Goal: Information Seeking & Learning: Learn about a topic

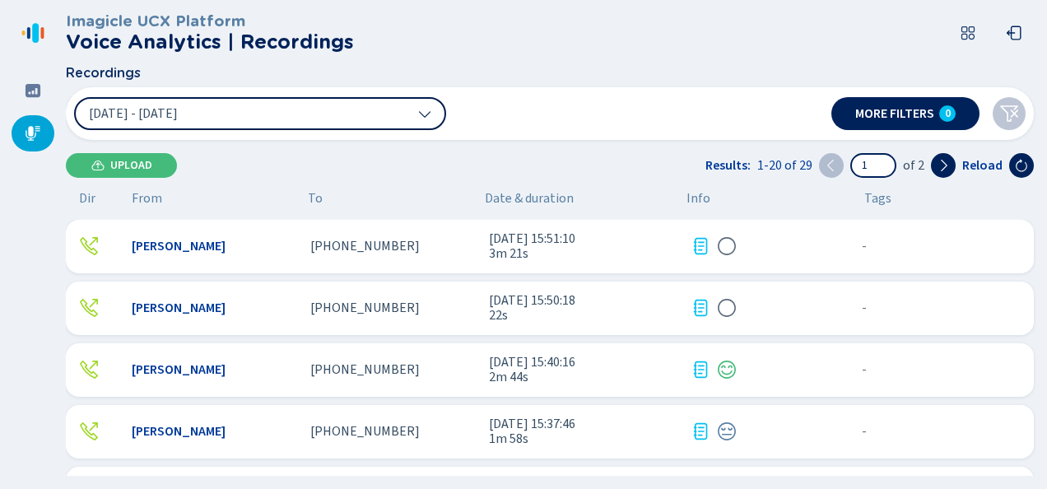
click at [157, 116] on span "[DATE] - [DATE]" at bounding box center [133, 113] width 89 height 13
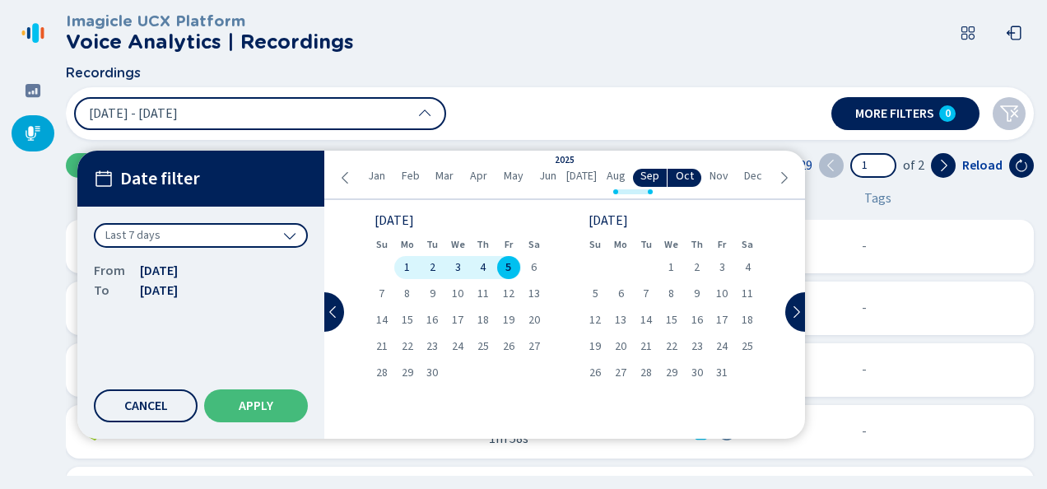
click at [156, 248] on div "Last 7 days" at bounding box center [201, 242] width 214 height 38
click at [156, 244] on div "Last 7 days" at bounding box center [201, 235] width 214 height 25
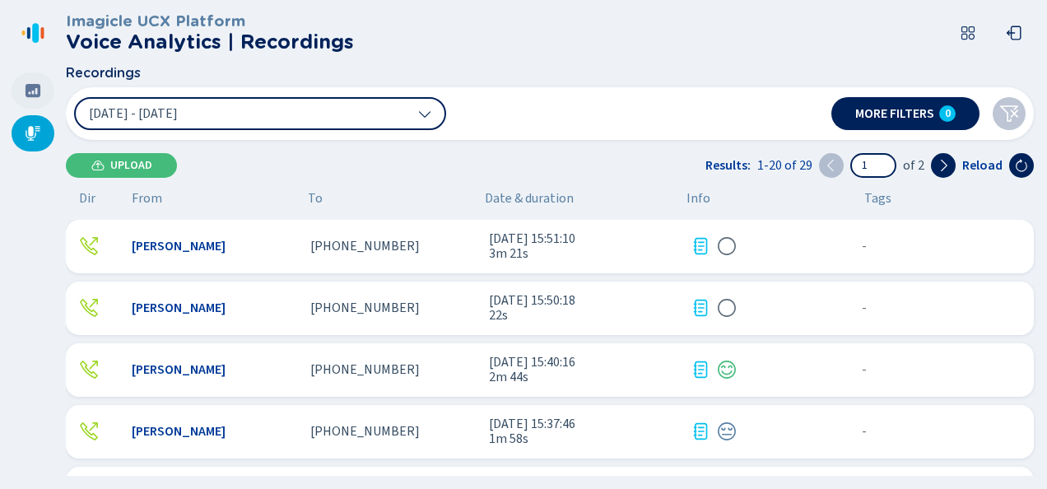
click at [16, 87] on div at bounding box center [33, 90] width 43 height 36
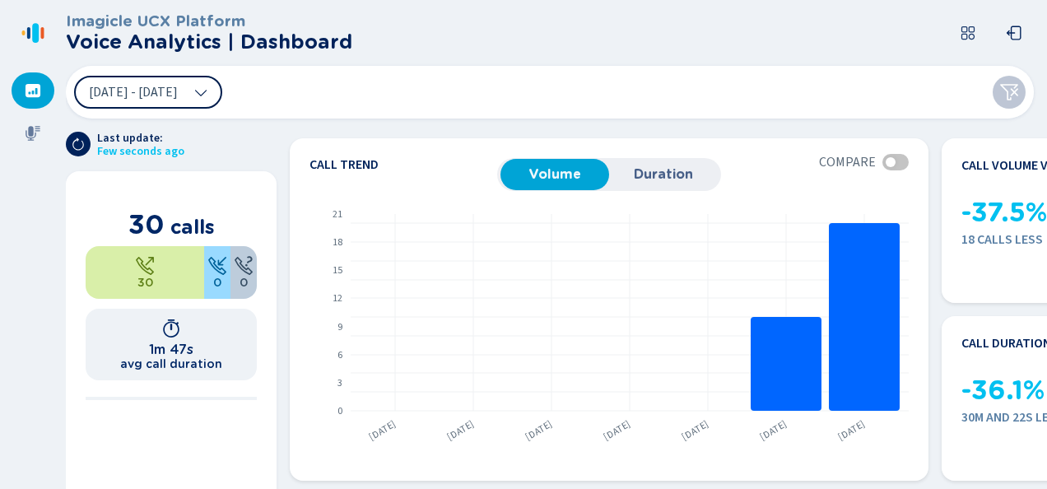
click at [207, 94] on icon at bounding box center [200, 92] width 13 height 13
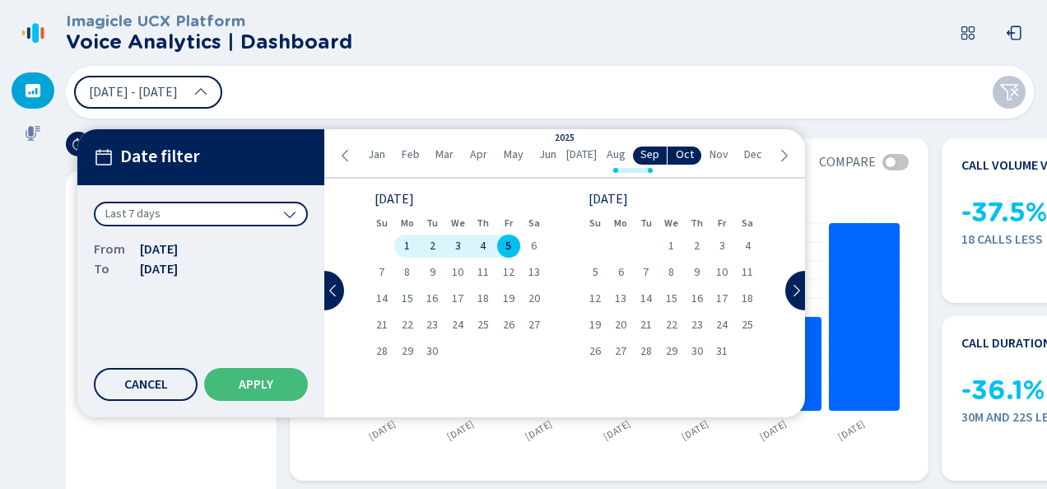
click at [229, 219] on div "Last 7 days" at bounding box center [201, 214] width 214 height 25
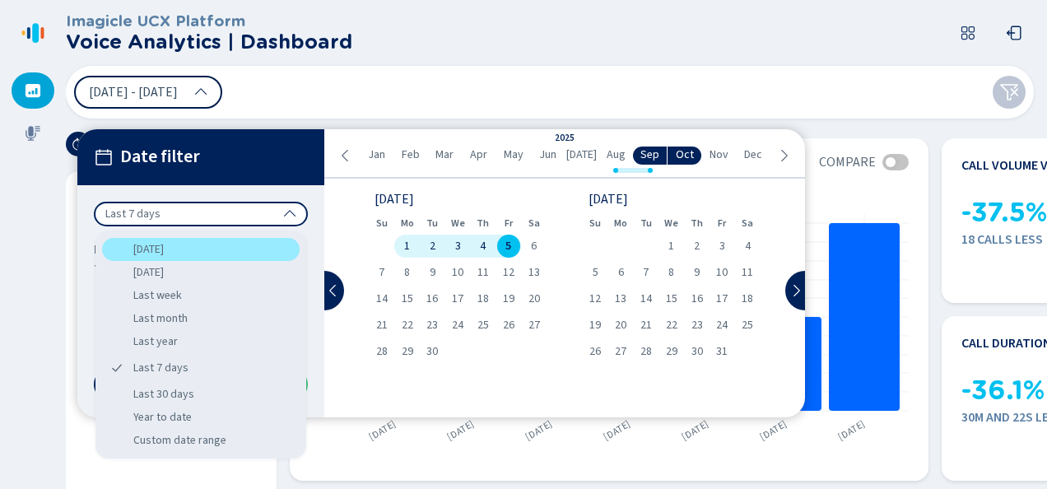
click at [219, 247] on div "[DATE]" at bounding box center [200, 249] width 197 height 23
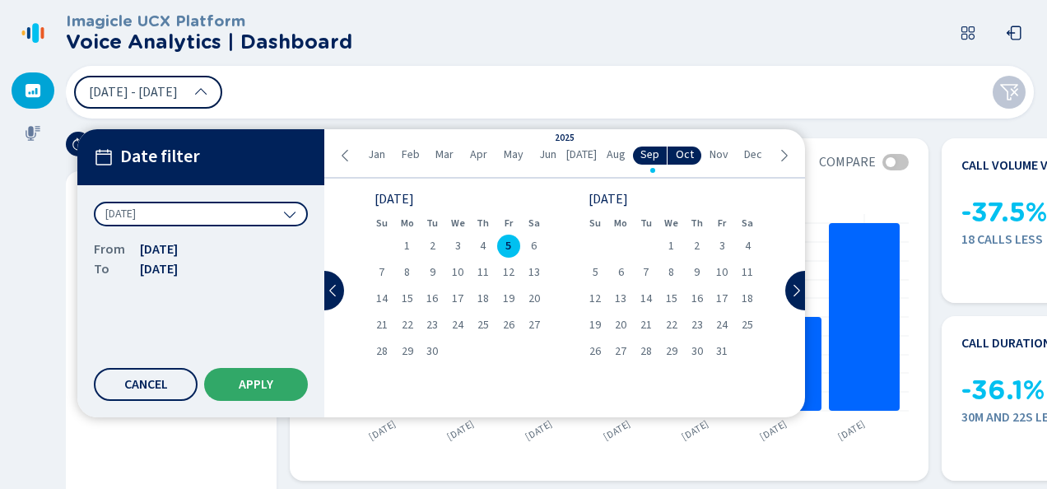
click at [235, 374] on button "Apply" at bounding box center [256, 384] width 104 height 33
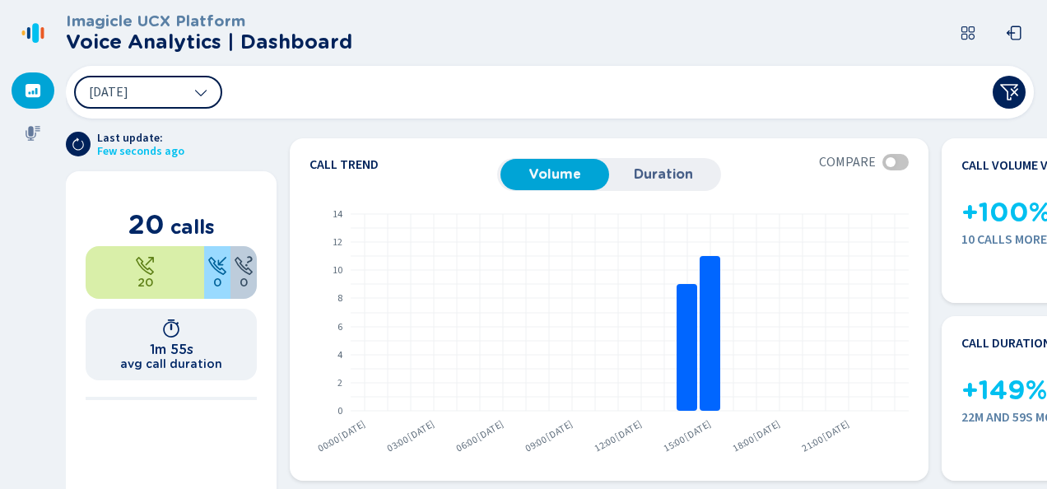
click at [152, 98] on button "[DATE]" at bounding box center [148, 92] width 148 height 33
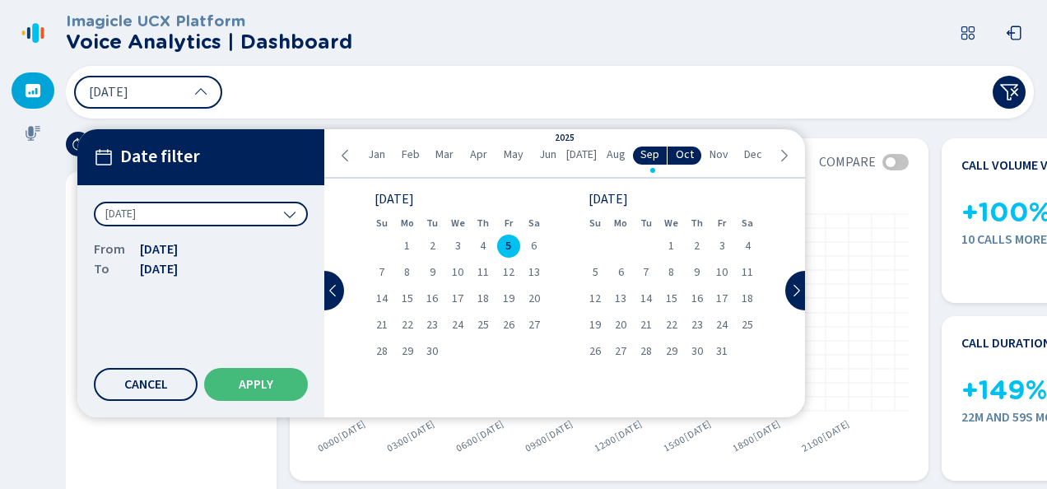
click at [283, 202] on div "[DATE]" at bounding box center [201, 214] width 214 height 25
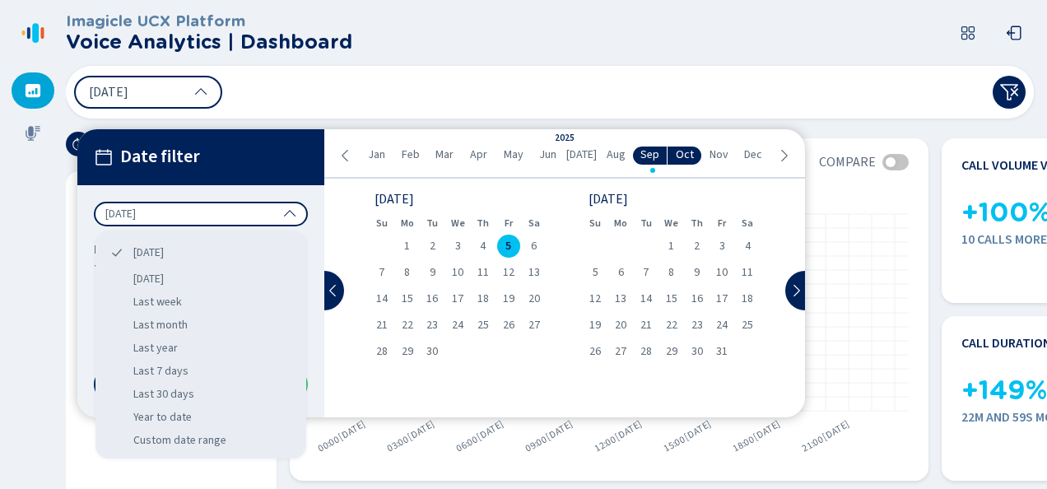
click at [283, 202] on div "[DATE]" at bounding box center [201, 214] width 214 height 25
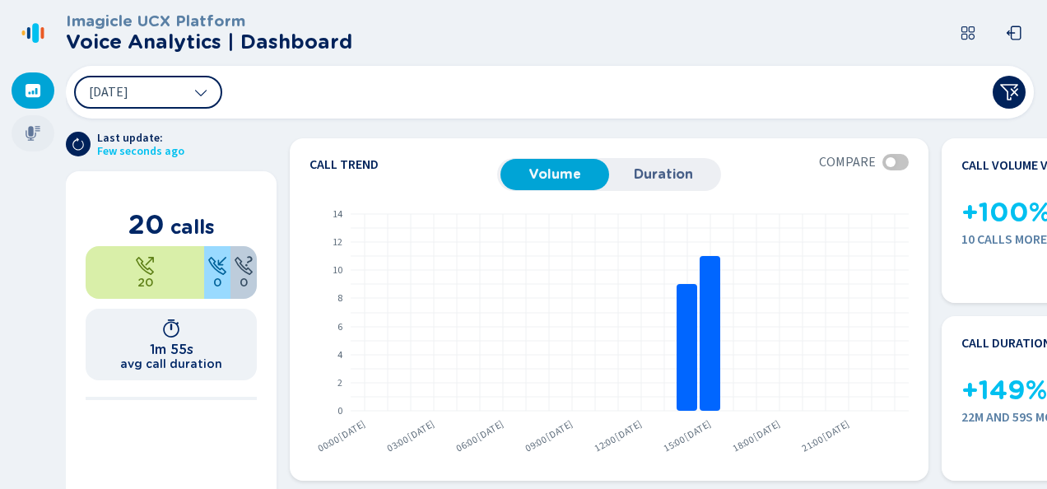
click at [46, 130] on div at bounding box center [33, 133] width 43 height 36
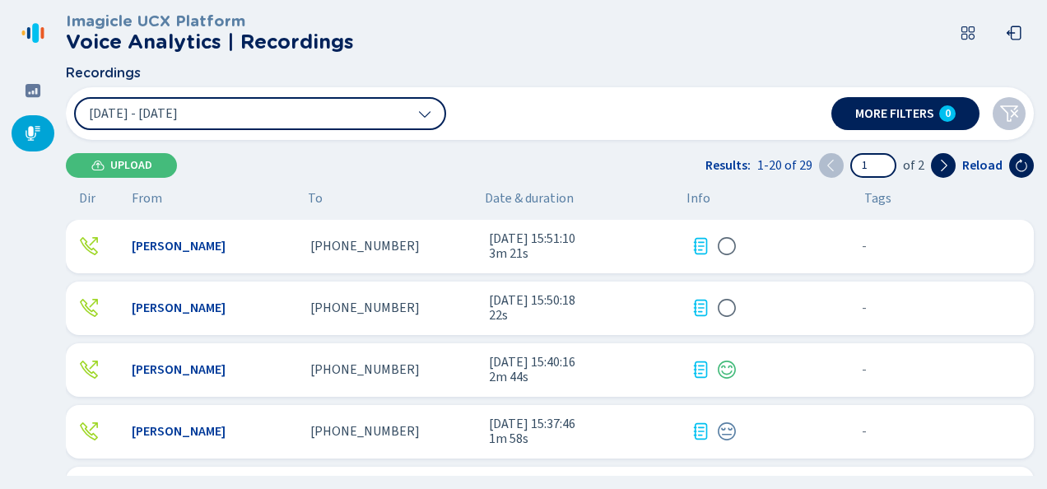
click at [221, 295] on div "[PERSON_NAME] [PHONE_NUMBER] [DATE] 15:50:18 22s - {{hiddenTagsCount}} more" at bounding box center [550, 307] width 968 height 53
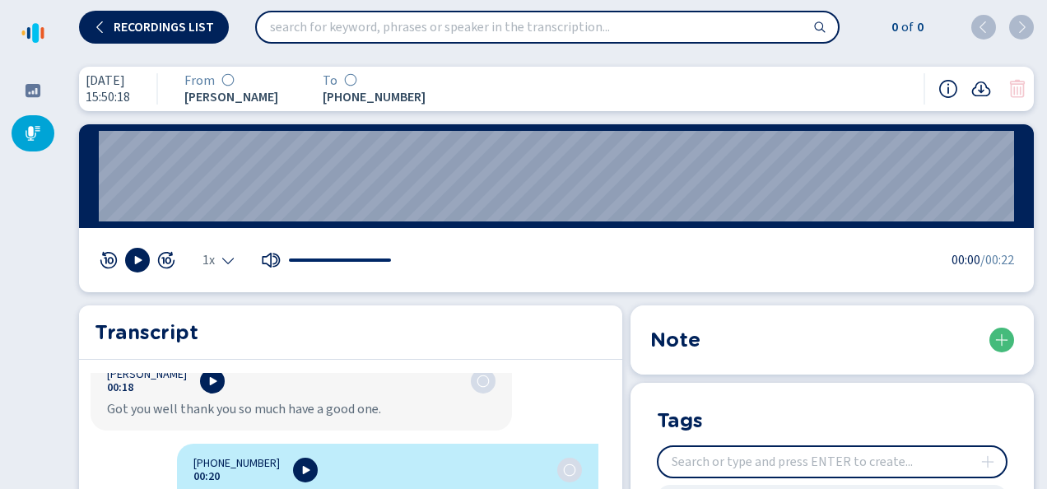
scroll to position [681, 0]
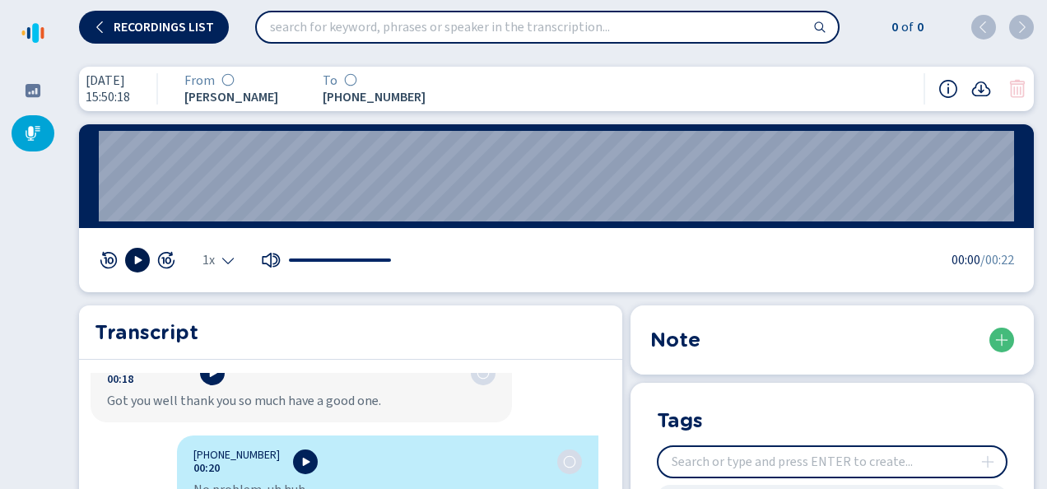
click at [138, 264] on icon at bounding box center [137, 259] width 13 height 13
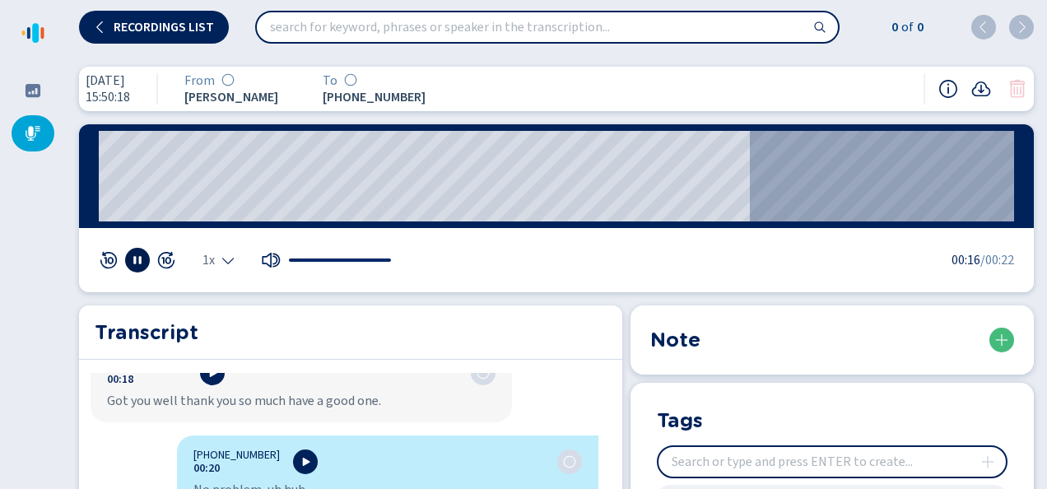
click at [136, 263] on icon at bounding box center [137, 259] width 13 height 13
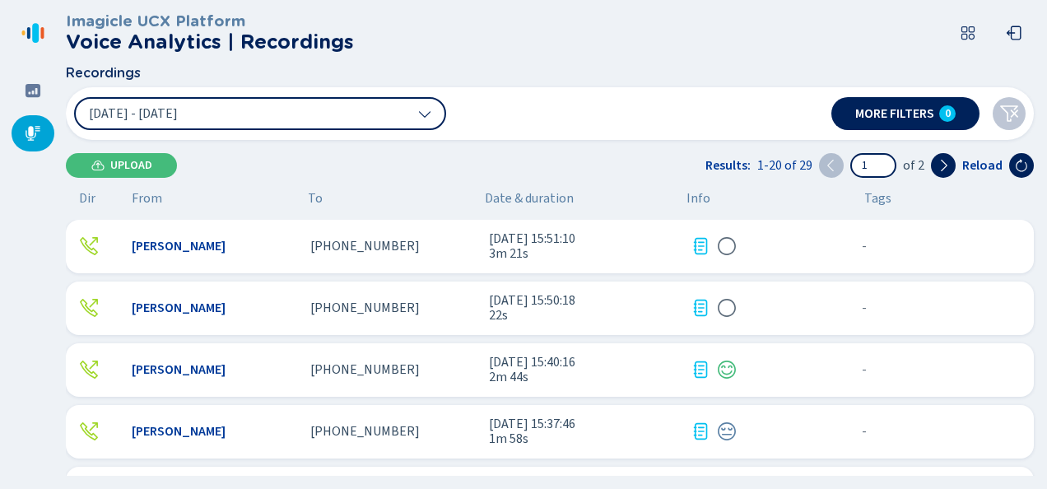
click at [151, 257] on div "[PERSON_NAME] [PHONE_NUMBER] [DATE] 15:51:10 3m 21s - {{hiddenTagsCount}} more" at bounding box center [550, 246] width 968 height 53
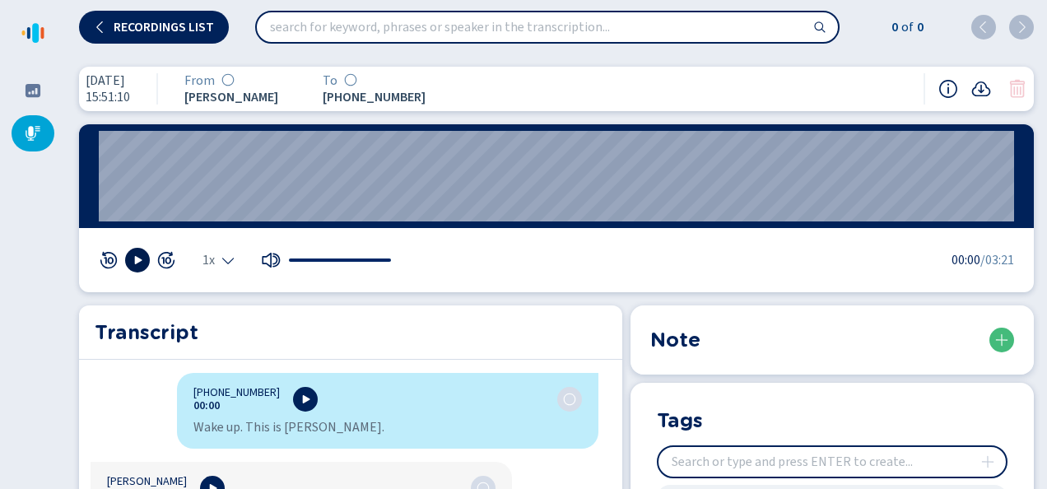
click at [128, 255] on button at bounding box center [137, 260] width 25 height 25
click at [480, 169] on wave "01:20" at bounding box center [556, 176] width 915 height 91
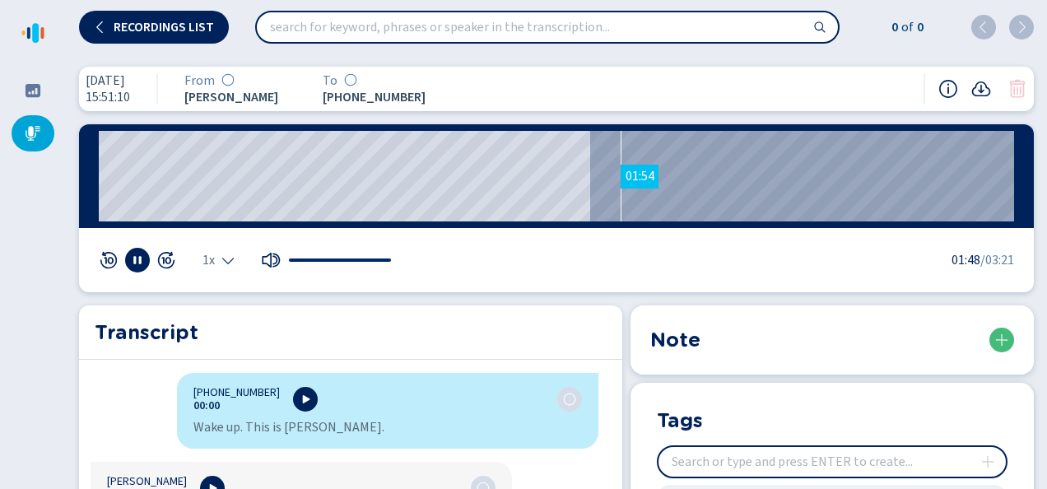
click at [620, 196] on wave "01:54" at bounding box center [556, 176] width 915 height 91
click at [649, 195] on wave "02:00" at bounding box center [556, 176] width 915 height 91
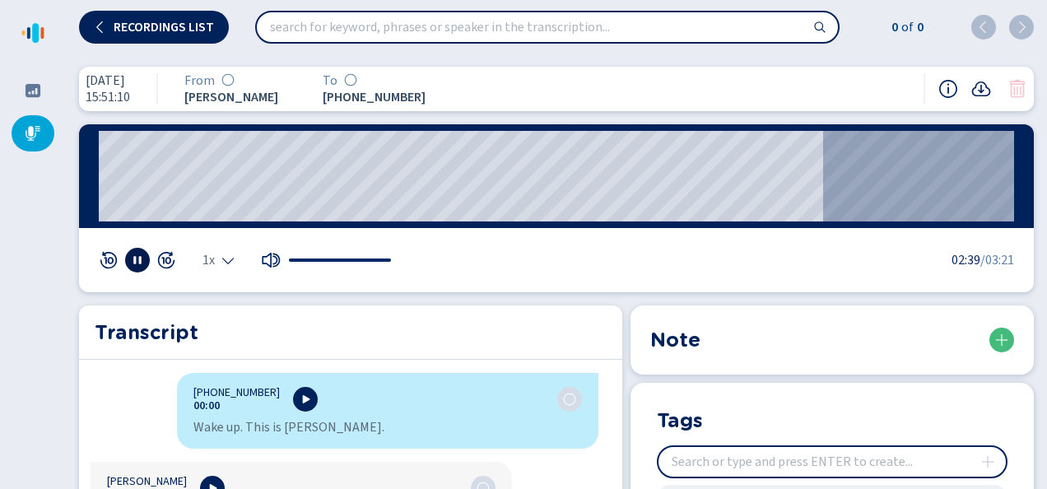
click at [138, 262] on icon at bounding box center [137, 259] width 13 height 13
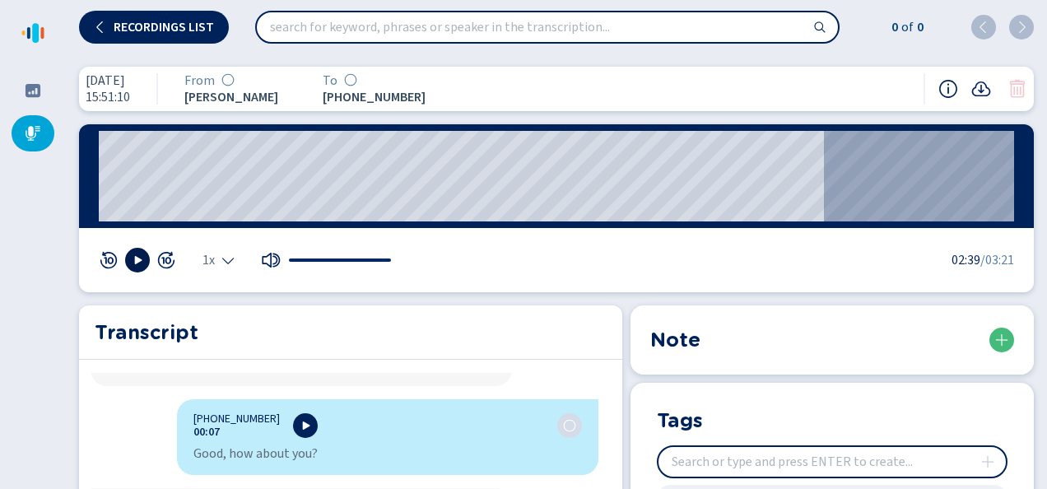
scroll to position [329, 0]
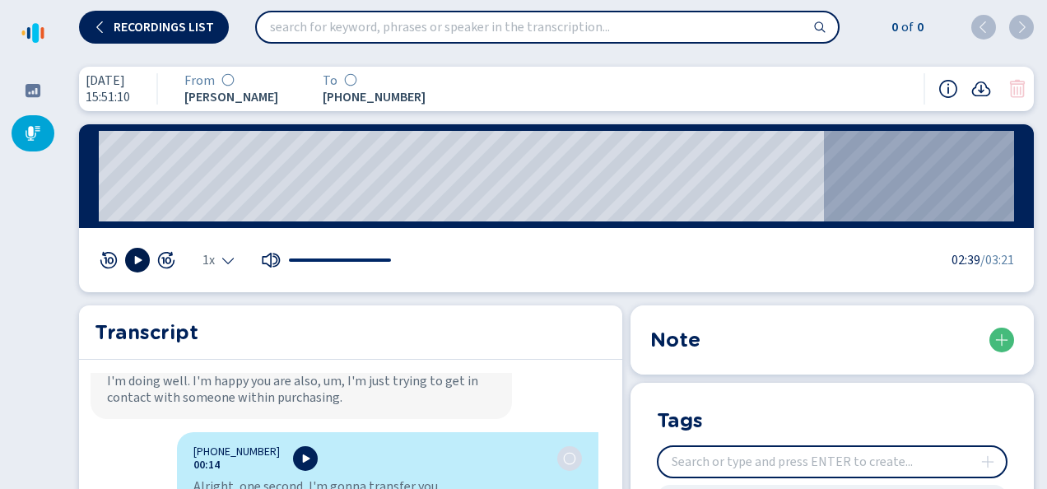
drag, startPoint x: 165, startPoint y: 146, endPoint x: 26, endPoint y: 155, distance: 138.5
click at [26, 155] on div "Recordings list 0 of 0 [DATE] 15:51:10 From [PERSON_NAME] To [PHONE_NUMBER]:00 …" at bounding box center [523, 244] width 1047 height 489
click at [95, 193] on div "00:00" at bounding box center [556, 176] width 954 height 104
drag, startPoint x: 201, startPoint y: 172, endPoint x: 92, endPoint y: 184, distance: 109.3
click at [92, 184] on div "00:00" at bounding box center [556, 176] width 954 height 104
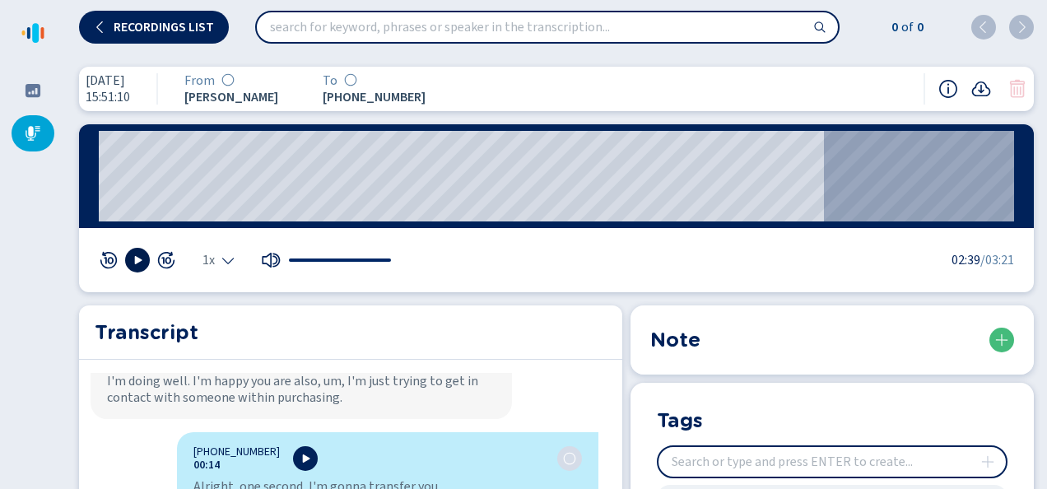
click at [98, 183] on div "00:00" at bounding box center [556, 176] width 954 height 104
click at [100, 181] on wave "00:00" at bounding box center [556, 176] width 915 height 91
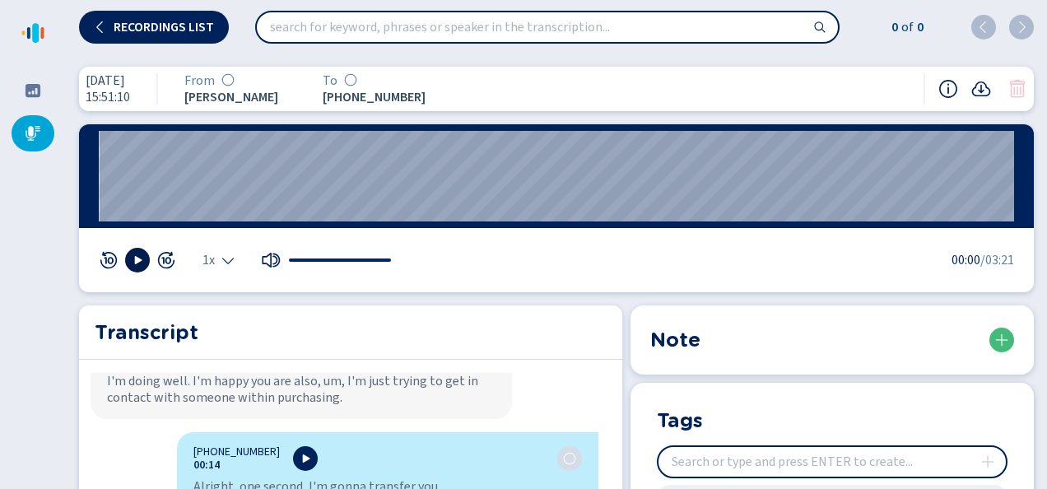
click at [128, 255] on button at bounding box center [137, 260] width 25 height 25
click at [129, 256] on button at bounding box center [137, 260] width 25 height 25
drag, startPoint x: 462, startPoint y: 95, endPoint x: 418, endPoint y: 72, distance: 49.7
click at [418, 72] on div "[DATE] 15:51:10 From [PERSON_NAME] To [PHONE_NUMBER]" at bounding box center [556, 89] width 954 height 44
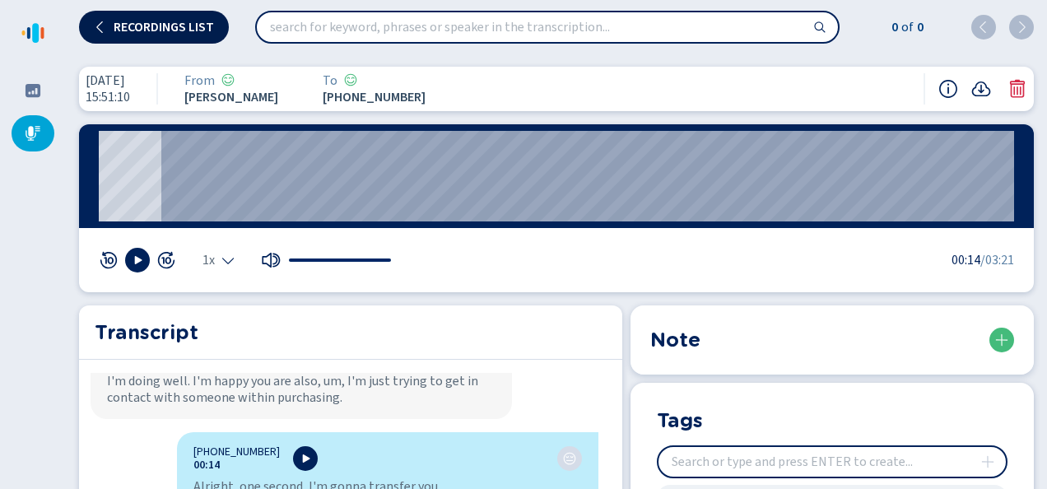
click at [181, 16] on button "Recordings list" at bounding box center [154, 27] width 150 height 33
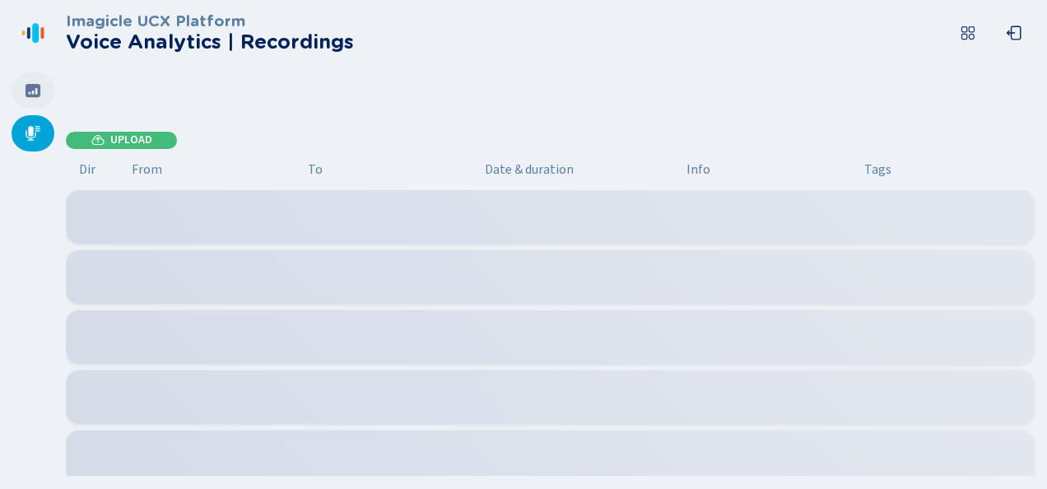
click at [30, 100] on div at bounding box center [33, 90] width 43 height 36
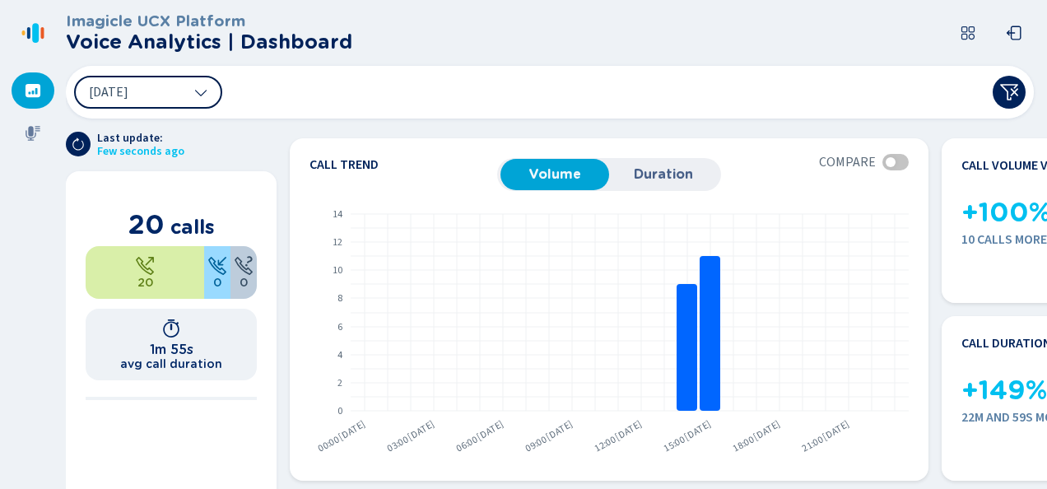
click at [179, 79] on button "[DATE]" at bounding box center [148, 92] width 148 height 33
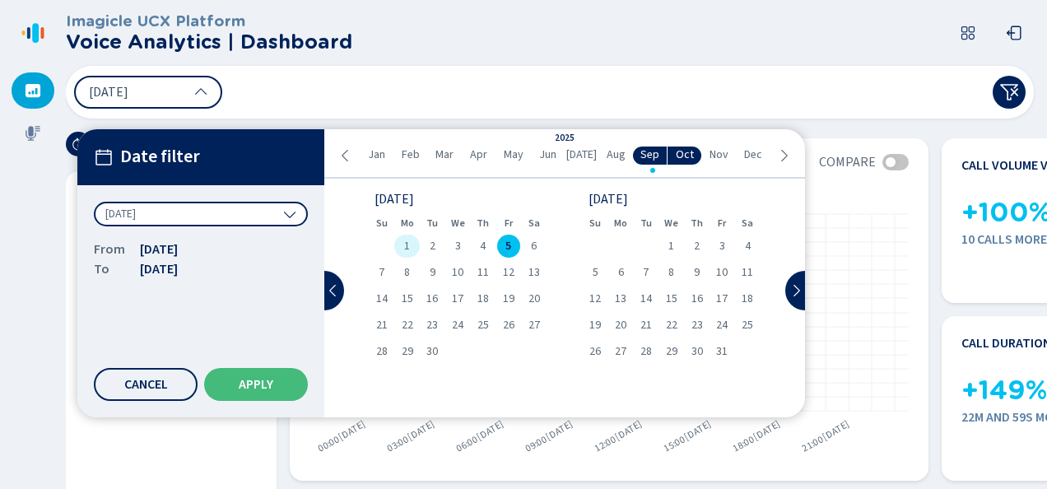
click at [415, 247] on div "1" at bounding box center [407, 245] width 26 height 23
click at [307, 375] on div "Cancel Apply" at bounding box center [201, 384] width 214 height 33
click at [301, 377] on button "Apply" at bounding box center [256, 384] width 104 height 33
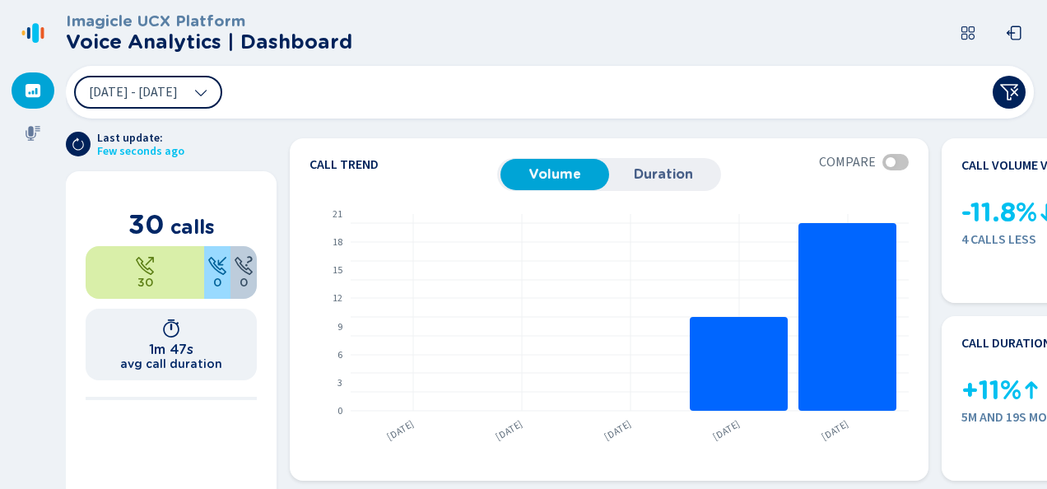
click at [151, 81] on button "[DATE] - [DATE]" at bounding box center [148, 92] width 148 height 33
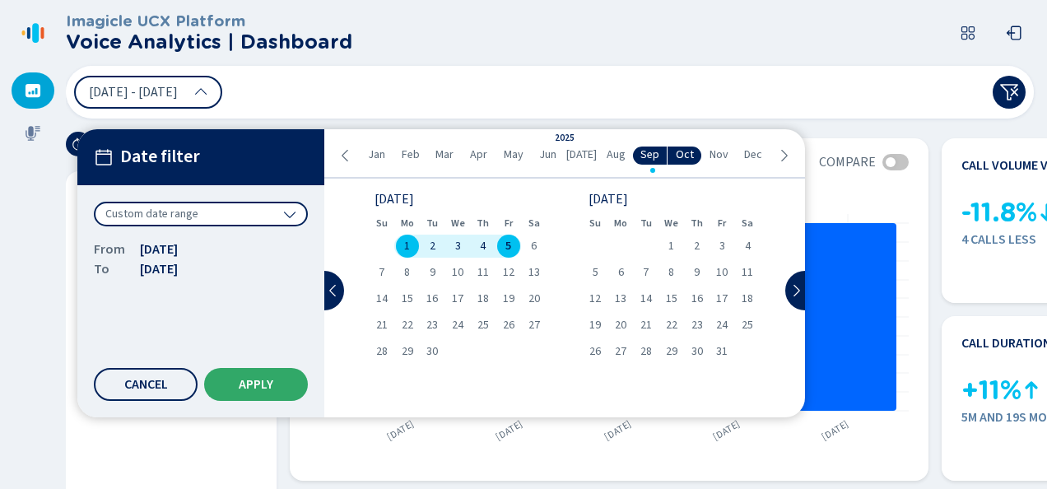
click at [289, 388] on button "Apply" at bounding box center [256, 384] width 104 height 33
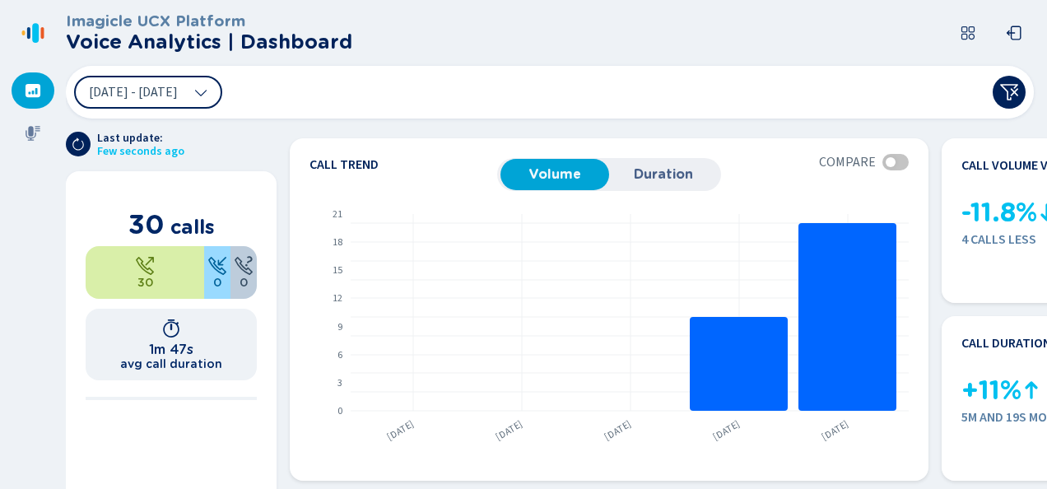
click at [306, 104] on div "[DATE] - [DATE]" at bounding box center [550, 92] width 968 height 53
drag, startPoint x: 387, startPoint y: 80, endPoint x: 378, endPoint y: 108, distance: 29.4
click at [378, 108] on div "[DATE] - [DATE]" at bounding box center [550, 92] width 968 height 53
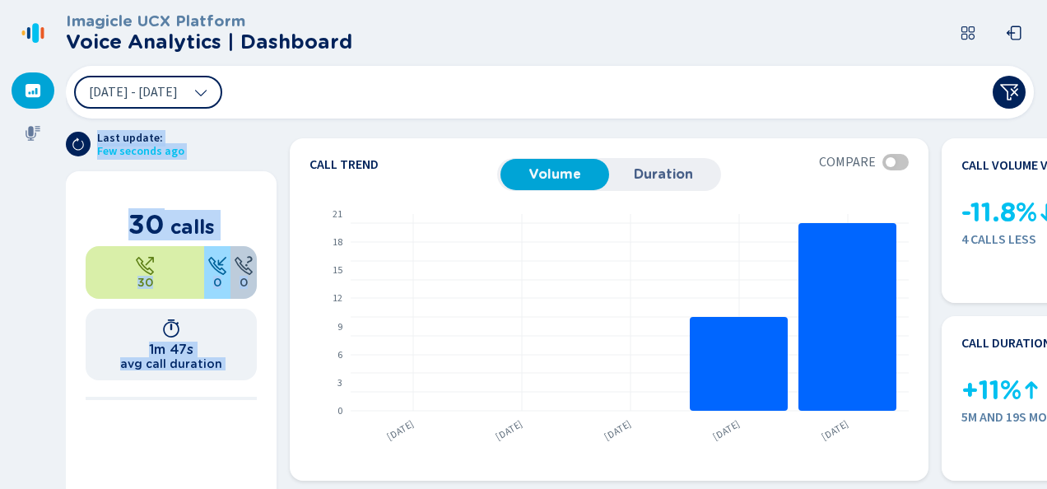
drag, startPoint x: 299, startPoint y: 106, endPoint x: 291, endPoint y: 128, distance: 23.7
click at [291, 128] on section "Imagicle UCX Platform Voice Analytics | Dashboard [DATE] - [DATE] Last update: …" at bounding box center [556, 244] width 981 height 489
click at [286, 128] on section "Call trend Volume Duration Compare From [DATE] to [DATE] Compared to [DATE] - […" at bounding box center [661, 303] width 770 height 370
click at [226, 151] on div "Last update: Few seconds ago" at bounding box center [171, 145] width 211 height 26
